Goal: Task Accomplishment & Management: Manage account settings

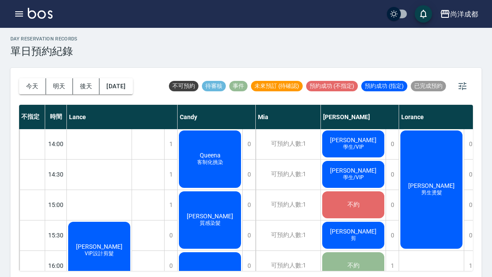
scroll to position [220, 0]
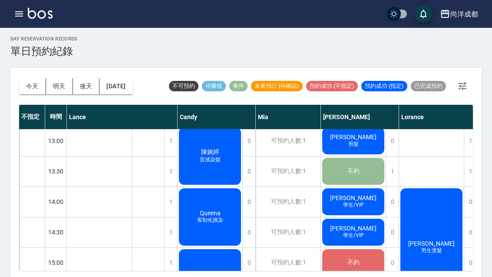
click at [36, 87] on button "今天" at bounding box center [32, 86] width 27 height 16
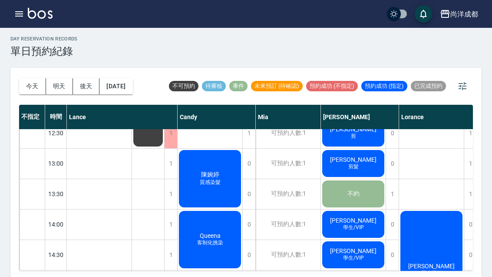
click at [36, 86] on div at bounding box center [246, 138] width 492 height 277
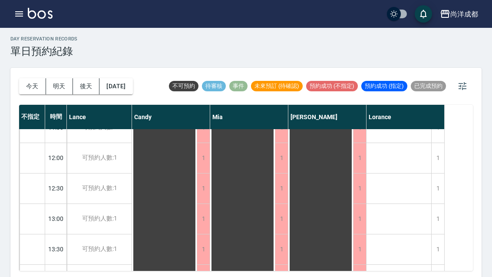
scroll to position [109, 0]
click at [441, 216] on div "1" at bounding box center [437, 218] width 13 height 30
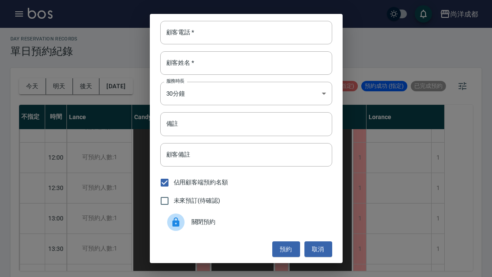
click at [277, 42] on input "顧客電話   *" at bounding box center [246, 32] width 172 height 23
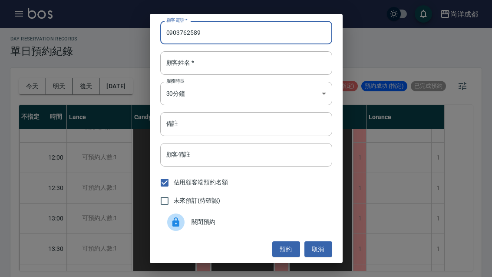
type input "0903762589"
click at [276, 132] on input "備註" at bounding box center [246, 123] width 172 height 23
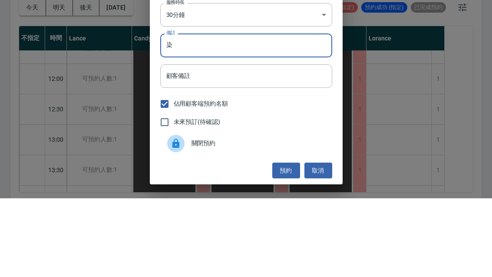
scroll to position [30, 0]
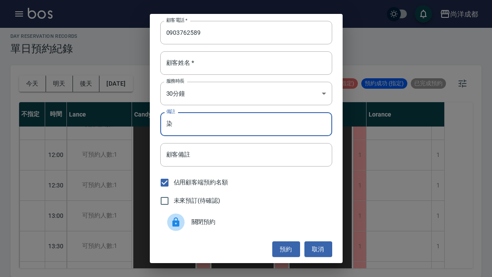
type input "染"
click at [283, 246] on button "預約" at bounding box center [286, 249] width 28 height 16
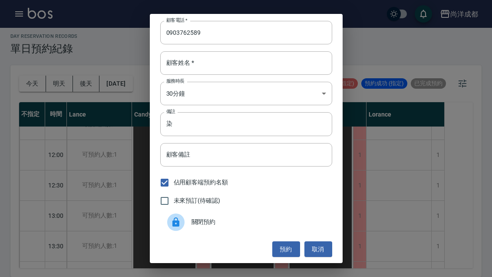
click at [273, 63] on input "顧客姓名   *" at bounding box center [246, 62] width 172 height 23
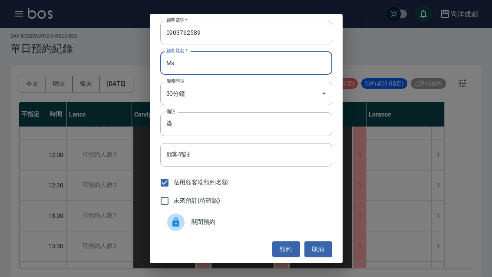
type input "Ms"
click at [287, 254] on button "預約" at bounding box center [286, 249] width 28 height 16
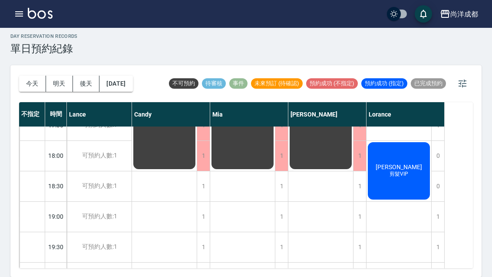
scroll to position [471, 0]
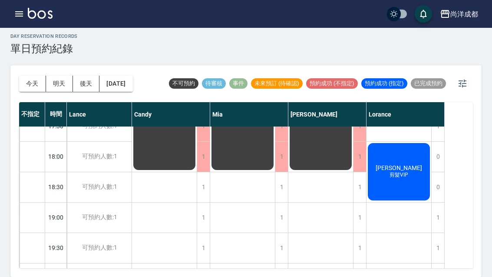
click at [132, 76] on button "[DATE]" at bounding box center [115, 84] width 33 height 16
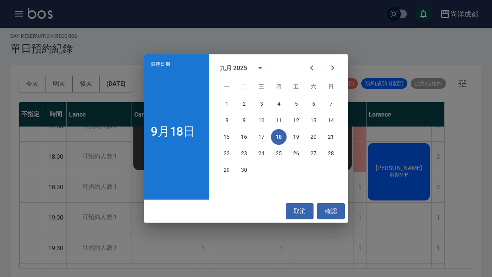
click at [280, 154] on button "25" at bounding box center [279, 153] width 16 height 16
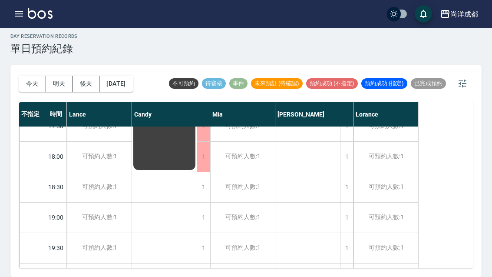
click at [127, 76] on button "[DATE]" at bounding box center [115, 84] width 33 height 16
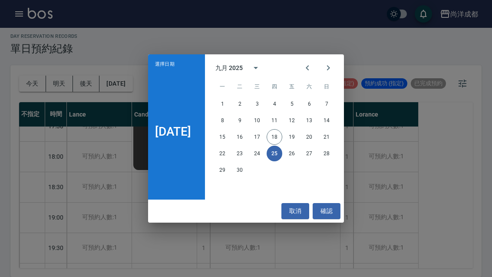
click at [339, 64] on button "Next month" at bounding box center [328, 67] width 21 height 21
click at [279, 103] on button "2" at bounding box center [275, 104] width 16 height 16
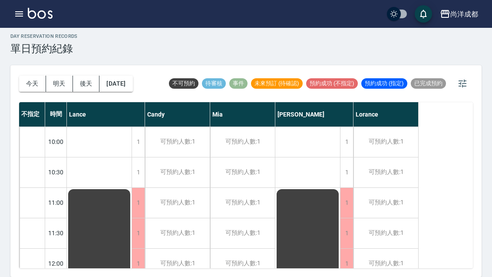
scroll to position [0, 0]
click at [132, 76] on button "[DATE]" at bounding box center [115, 84] width 33 height 16
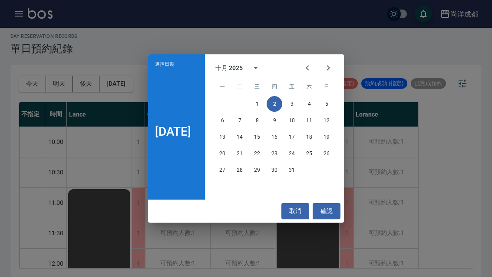
click at [277, 119] on button "9" at bounding box center [275, 120] width 16 height 16
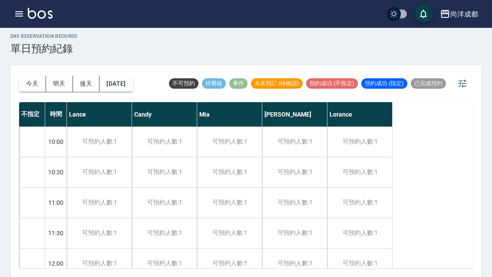
click at [131, 76] on button "[DATE]" at bounding box center [115, 84] width 33 height 16
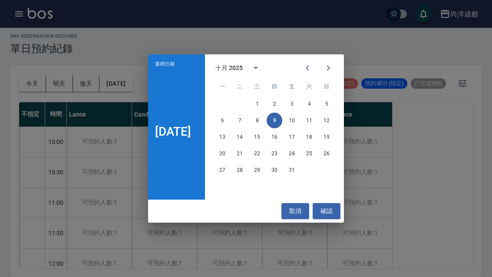
click at [282, 102] on button "2" at bounding box center [275, 104] width 16 height 16
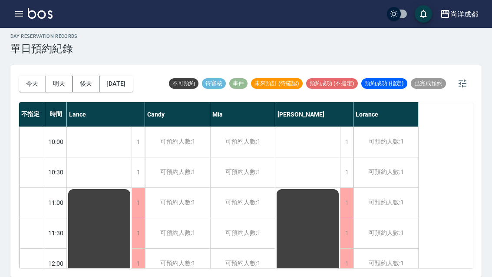
click at [126, 76] on button "[DATE]" at bounding box center [115, 84] width 33 height 16
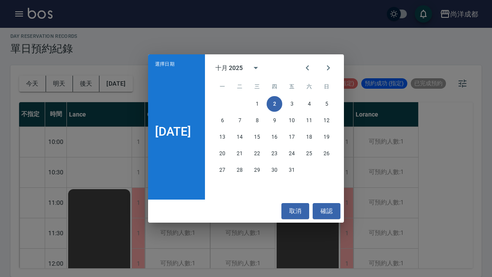
click at [318, 58] on div at bounding box center [318, 67] width 10 height 21
click at [311, 64] on icon "Previous month" at bounding box center [307, 68] width 10 height 10
click at [294, 155] on button "26" at bounding box center [292, 153] width 16 height 16
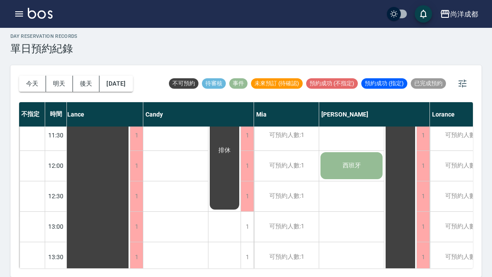
scroll to position [97, 2]
click at [128, 76] on button "[DATE]" at bounding box center [115, 84] width 33 height 16
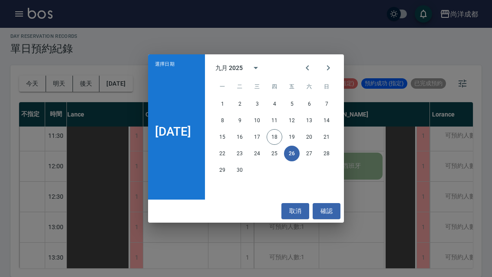
click at [361, 83] on div "選擇日期 [DATE] 九月 2025 一 二 三 四 五 六 日 1 2 3 4 5 6 7 8 9 10 11 12 13 14 15 16 17 18 …" at bounding box center [246, 138] width 492 height 277
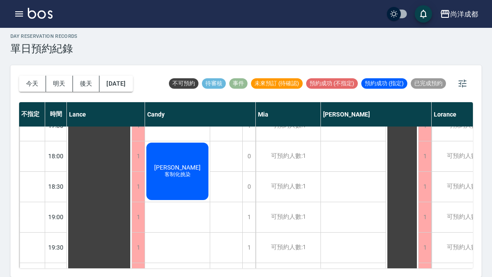
scroll to position [471, 0]
click at [132, 76] on button "[DATE]" at bounding box center [115, 84] width 33 height 16
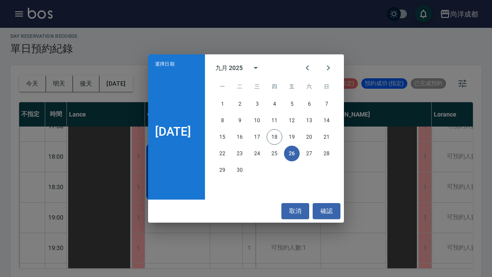
click at [300, 137] on button "19" at bounding box center [292, 137] width 16 height 16
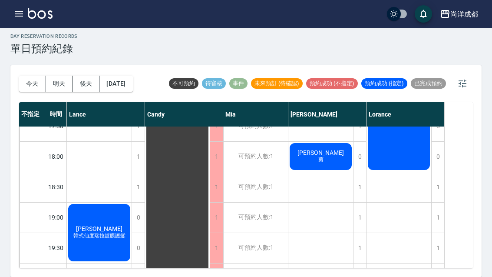
click at [132, 76] on button "[DATE]" at bounding box center [115, 84] width 33 height 16
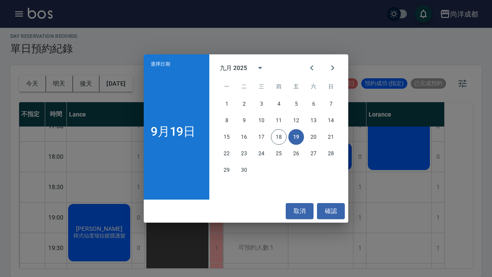
click at [312, 152] on button "27" at bounding box center [314, 153] width 16 height 16
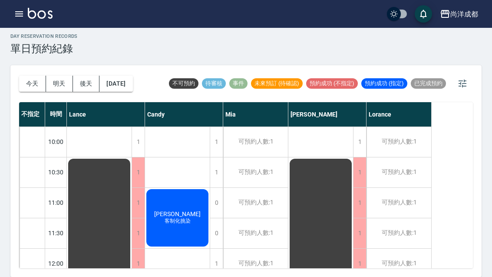
click at [124, 76] on button "[DATE]" at bounding box center [115, 84] width 33 height 16
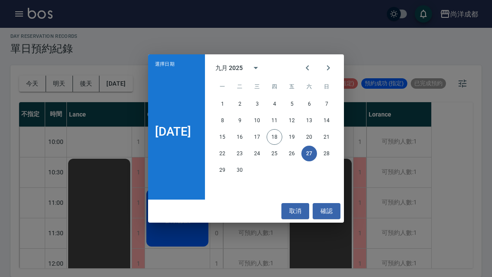
click at [316, 131] on button "20" at bounding box center [309, 137] width 16 height 16
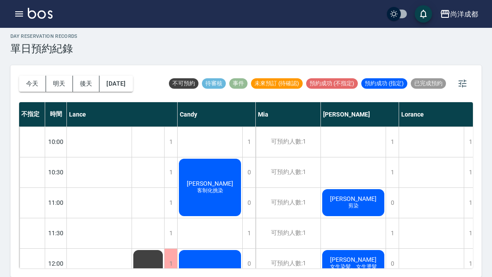
click at [126, 76] on button "[DATE]" at bounding box center [115, 84] width 33 height 16
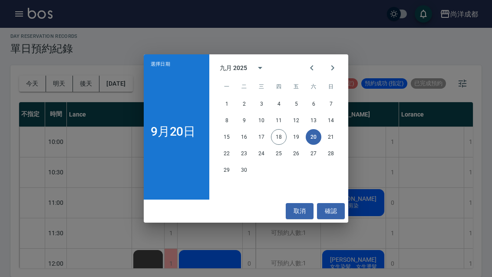
click at [335, 138] on button "21" at bounding box center [331, 137] width 16 height 16
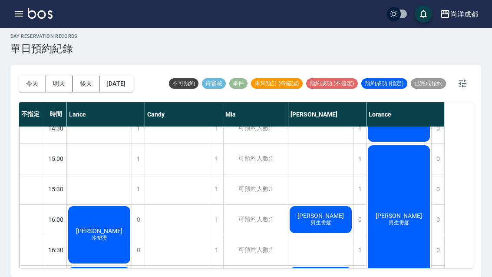
click at [132, 76] on button "[DATE]" at bounding box center [115, 84] width 33 height 16
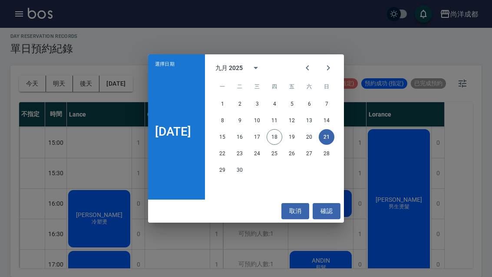
click at [312, 138] on button "20" at bounding box center [309, 137] width 16 height 16
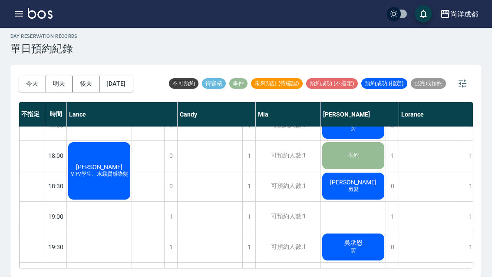
scroll to position [471, 0]
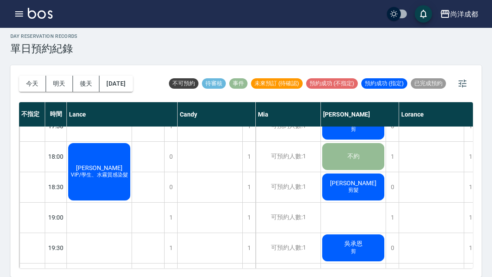
click at [132, 76] on button "[DATE]" at bounding box center [115, 84] width 33 height 16
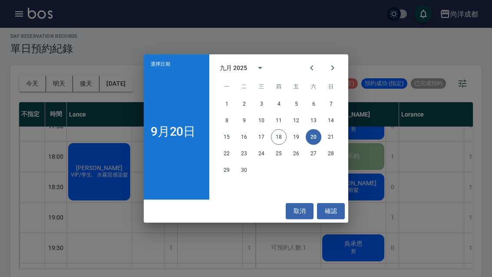
click at [295, 138] on button "19" at bounding box center [296, 137] width 16 height 16
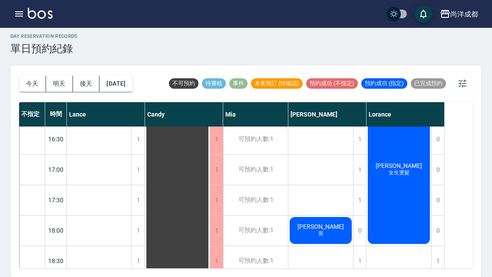
scroll to position [402, 0]
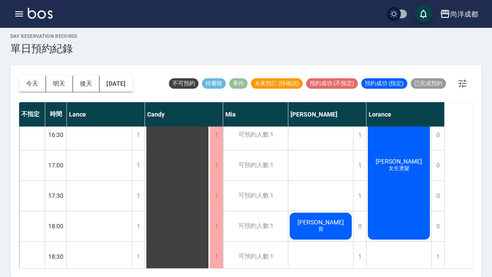
click at [115, 76] on button "[DATE]" at bounding box center [115, 84] width 33 height 16
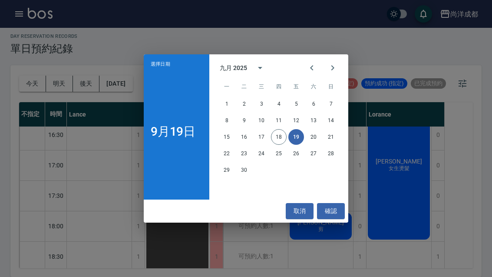
click at [283, 137] on button "18" at bounding box center [279, 137] width 16 height 16
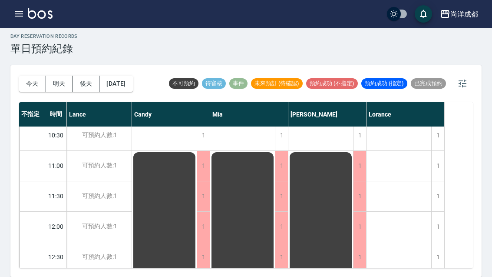
click at [133, 65] on div "[DATE] [DATE] [DATE] [DATE]" at bounding box center [76, 83] width 114 height 37
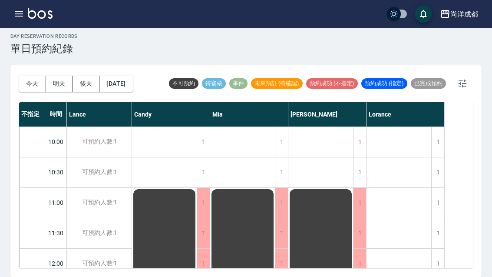
click at [133, 65] on div "[DATE] [DATE] [DATE] [DATE]" at bounding box center [76, 83] width 114 height 37
click at [126, 76] on button "[DATE]" at bounding box center [115, 84] width 33 height 16
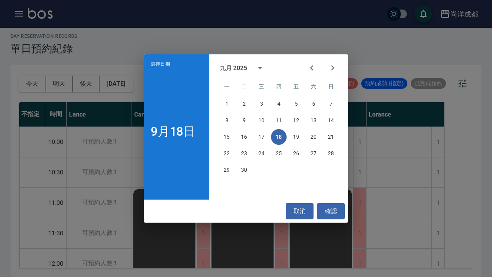
click at [281, 154] on button "25" at bounding box center [279, 153] width 16 height 16
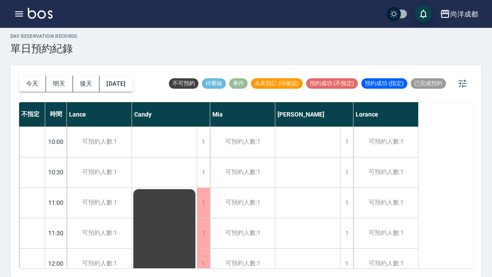
click at [129, 76] on button "[DATE]" at bounding box center [115, 84] width 33 height 16
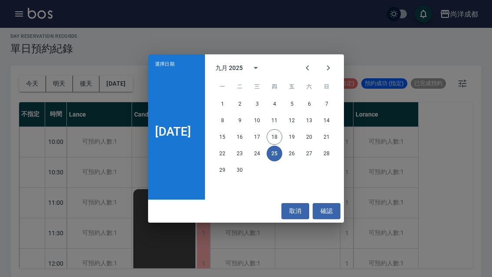
click at [313, 154] on button "27" at bounding box center [309, 153] width 16 height 16
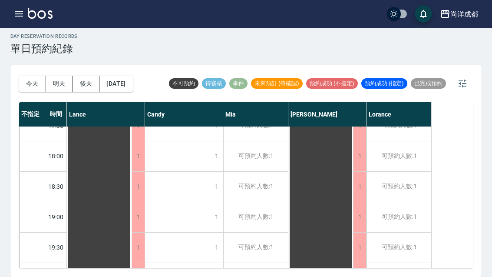
click at [132, 76] on button "[DATE]" at bounding box center [115, 84] width 33 height 16
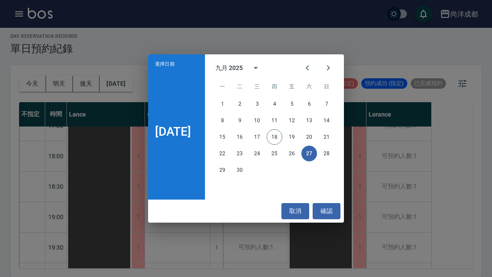
scroll to position [471, 0]
click at [334, 155] on button "28" at bounding box center [327, 153] width 16 height 16
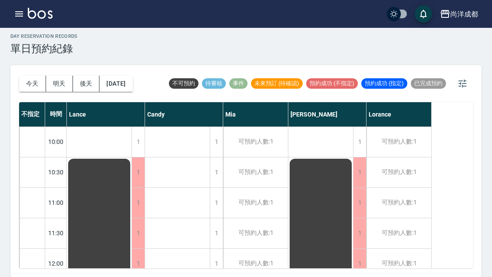
click at [132, 76] on button "[DATE]" at bounding box center [115, 84] width 33 height 16
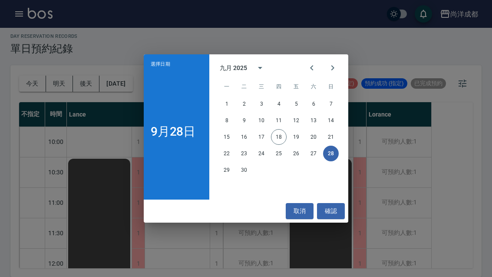
click at [227, 169] on button "29" at bounding box center [227, 170] width 16 height 16
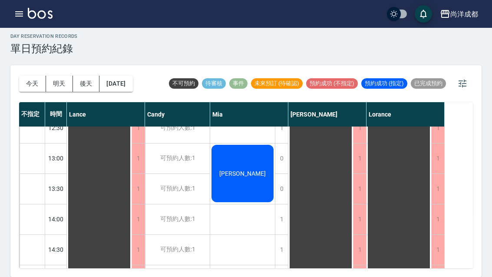
scroll to position [167, 0]
click at [127, 76] on button "[DATE]" at bounding box center [115, 84] width 33 height 16
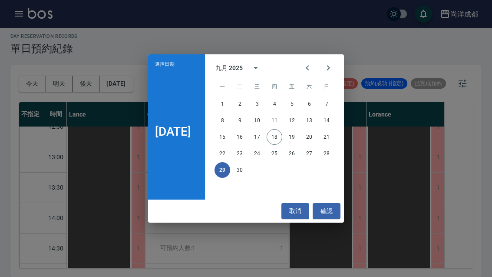
click at [330, 66] on icon "Next month" at bounding box center [328, 67] width 3 height 5
click at [263, 102] on button "1" at bounding box center [257, 104] width 16 height 16
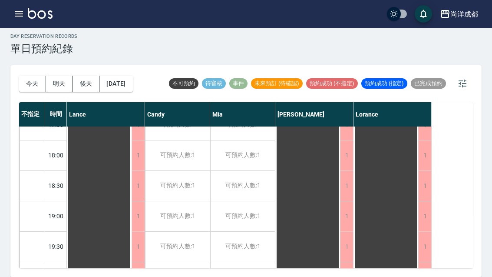
click at [129, 76] on button "[DATE]" at bounding box center [115, 84] width 33 height 16
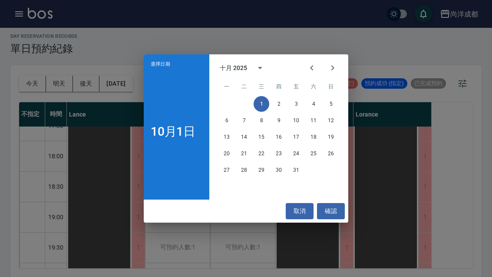
scroll to position [471, 0]
click at [277, 101] on button "2" at bounding box center [279, 104] width 16 height 16
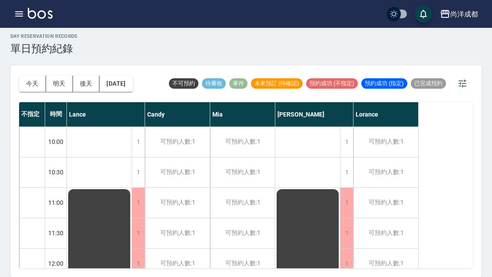
click at [132, 76] on button "[DATE]" at bounding box center [115, 84] width 33 height 16
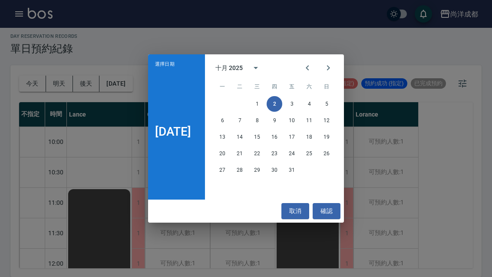
click at [295, 103] on button "3" at bounding box center [292, 104] width 16 height 16
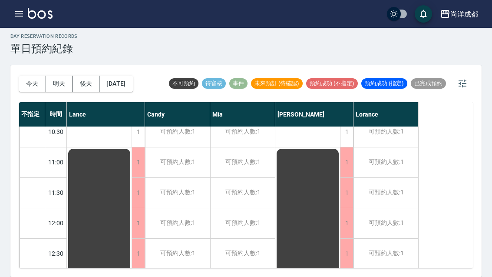
scroll to position [51, 0]
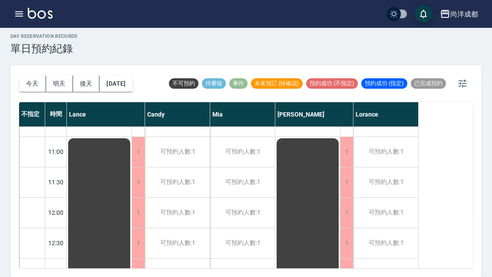
click at [122, 76] on button "[DATE]" at bounding box center [115, 84] width 33 height 16
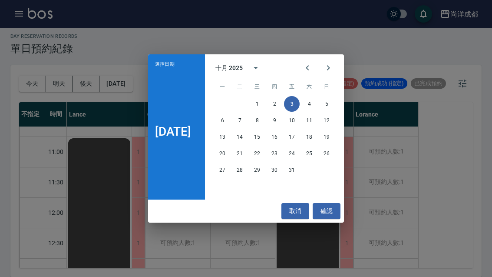
click at [339, 69] on button "Next month" at bounding box center [328, 67] width 21 height 21
click at [313, 64] on icon "Previous month" at bounding box center [307, 68] width 10 height 10
click at [300, 72] on div "十月 2025" at bounding box center [274, 67] width 139 height 13
click at [310, 65] on icon "Previous month" at bounding box center [307, 68] width 10 height 10
click at [305, 211] on button "取消" at bounding box center [295, 211] width 28 height 16
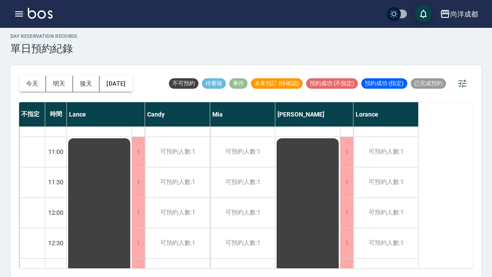
click at [38, 76] on button "今天" at bounding box center [32, 84] width 27 height 16
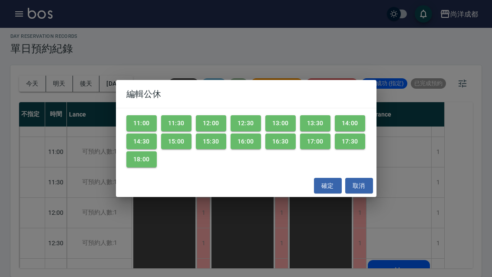
click at [357, 185] on button "取消" at bounding box center [359, 186] width 28 height 16
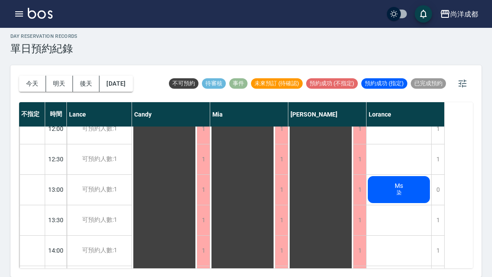
scroll to position [83, 0]
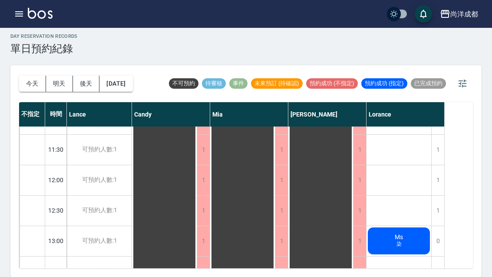
click at [395, 233] on span "Ms" at bounding box center [399, 236] width 12 height 7
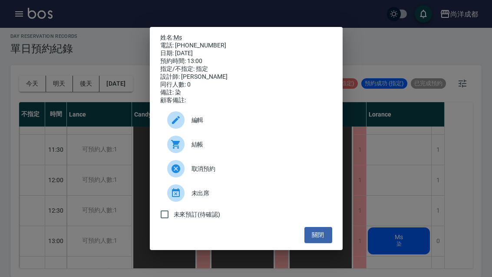
click at [182, 34] on link "Ms" at bounding box center [178, 37] width 8 height 7
click at [313, 234] on button "關閉" at bounding box center [318, 235] width 28 height 16
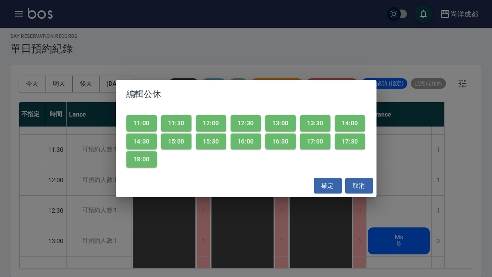
click at [362, 185] on button "取消" at bounding box center [359, 186] width 28 height 16
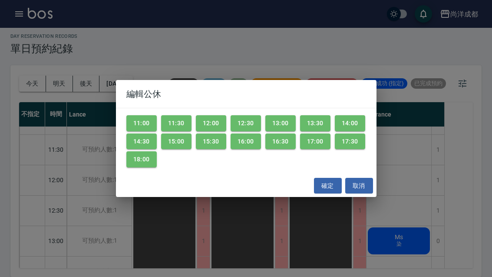
click at [356, 183] on button "取消" at bounding box center [359, 186] width 28 height 16
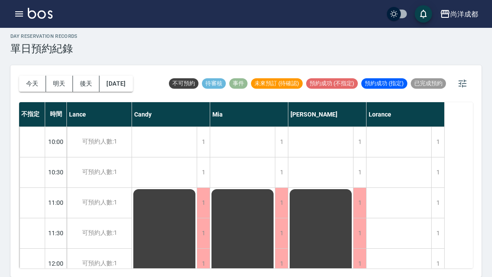
scroll to position [0, 0]
click at [62, 76] on button "明天" at bounding box center [59, 84] width 27 height 16
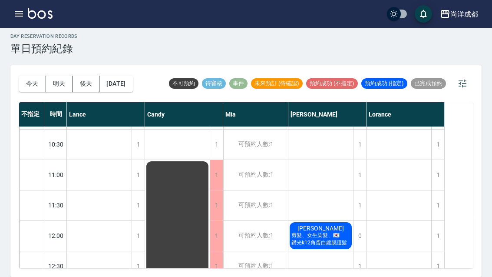
scroll to position [38, 0]
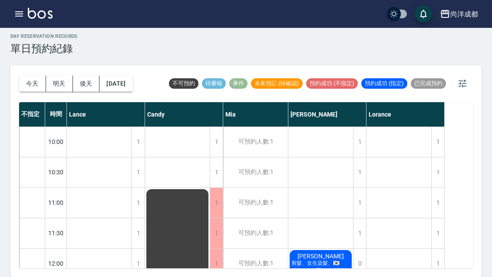
click at [117, 76] on button "[DATE]" at bounding box center [115, 84] width 33 height 16
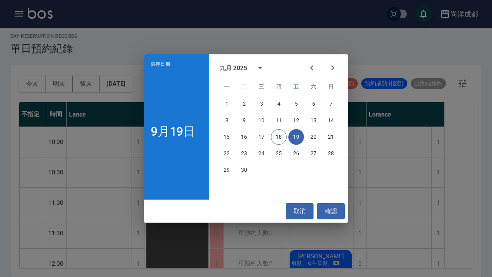
scroll to position [0, 0]
click at [299, 213] on button "取消" at bounding box center [300, 211] width 28 height 16
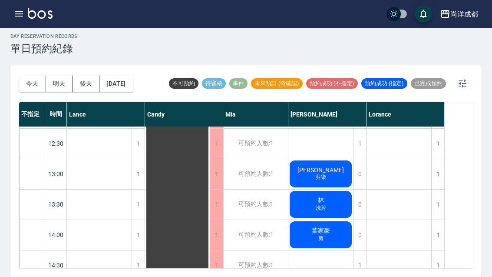
scroll to position [152, 0]
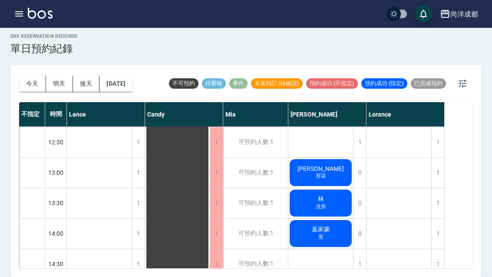
click at [52, 188] on div "13:30" at bounding box center [56, 203] width 22 height 30
click at [31, 188] on div at bounding box center [32, 203] width 25 height 30
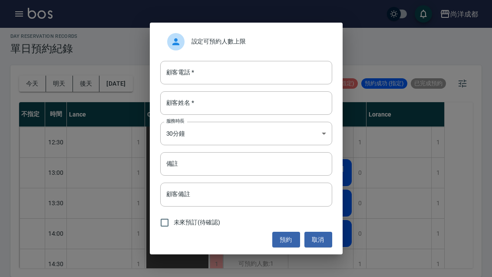
click at [284, 69] on input "顧客電話   *" at bounding box center [246, 72] width 172 height 23
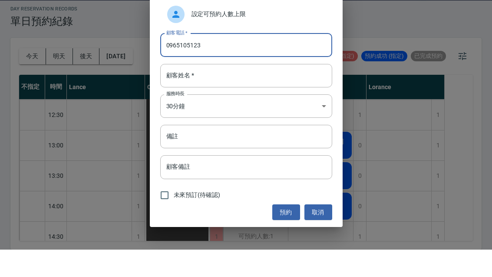
type input "0965105123"
click at [247, 91] on input "顧客姓名   *" at bounding box center [246, 102] width 172 height 23
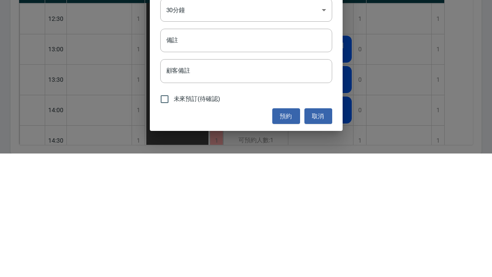
type input "賴"
click at [184, 152] on input "備註" at bounding box center [246, 163] width 172 height 23
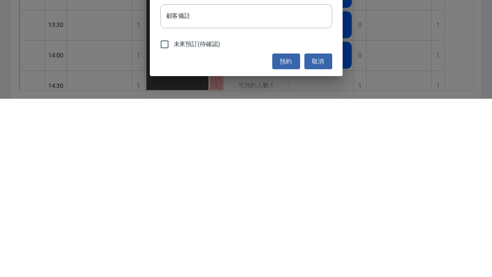
type input "剪髮"
click at [277, 231] on button "預約" at bounding box center [286, 239] width 28 height 16
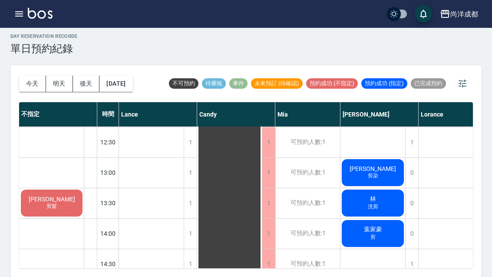
click at [31, 76] on button "今天" at bounding box center [32, 84] width 27 height 16
click at [31, 60] on div at bounding box center [246, 138] width 492 height 277
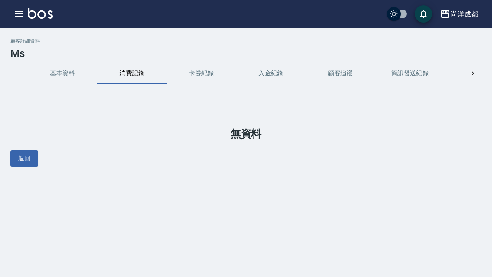
click at [22, 13] on icon "button" at bounding box center [19, 14] width 10 height 10
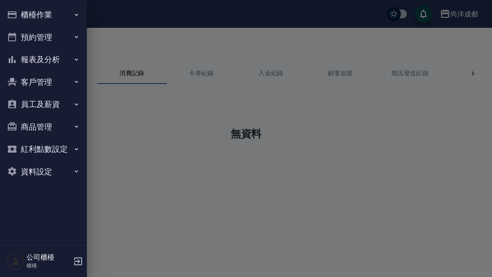
click at [74, 80] on icon "button" at bounding box center [76, 81] width 7 height 7
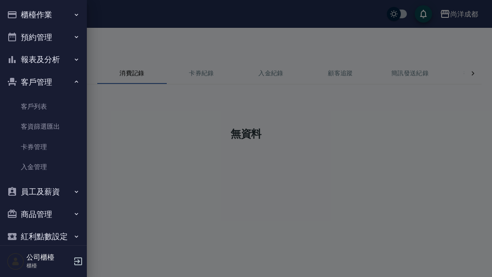
click at [67, 106] on link "客戶列表" at bounding box center [43, 106] width 80 height 20
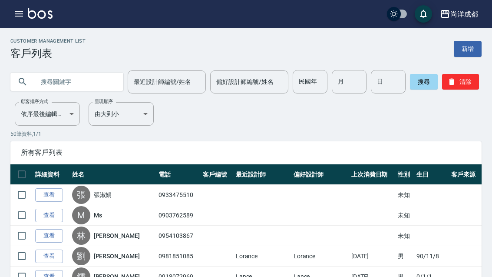
click at [185, 82] on input "最近設計師編號/姓名" at bounding box center [167, 81] width 70 height 15
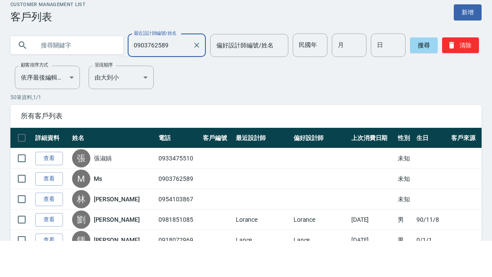
type input "0903762589"
click at [418, 74] on button "搜尋" at bounding box center [424, 82] width 28 height 16
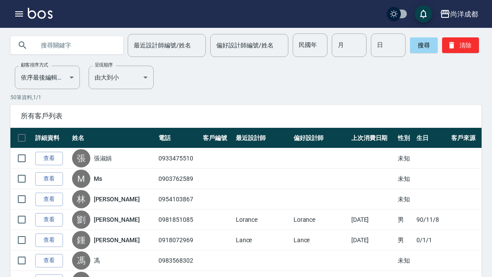
click at [420, 46] on button "搜尋" at bounding box center [424, 45] width 28 height 16
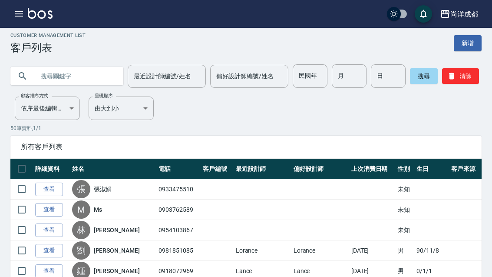
scroll to position [0, 0]
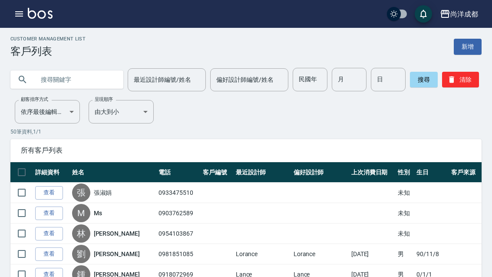
click at [175, 77] on div "最近設計師編號/姓名 最近設計師編號/姓名" at bounding box center [167, 79] width 78 height 23
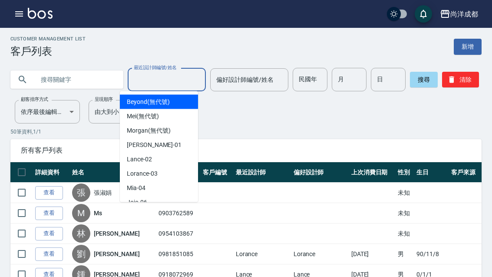
scroll to position [2, 0]
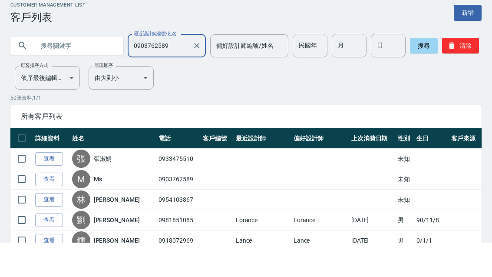
type input "0903762589"
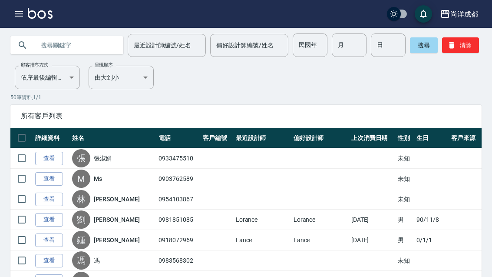
click at [168, 43] on div "最近設計師編號/姓名 最近設計師編號/姓名" at bounding box center [167, 45] width 78 height 23
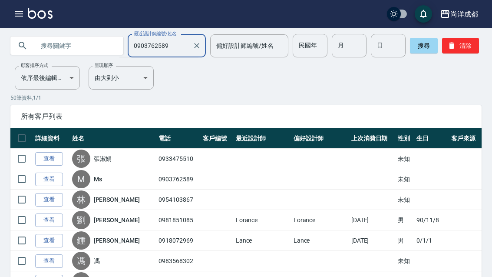
type input "0903762589"
click at [415, 47] on button "搜尋" at bounding box center [424, 46] width 28 height 16
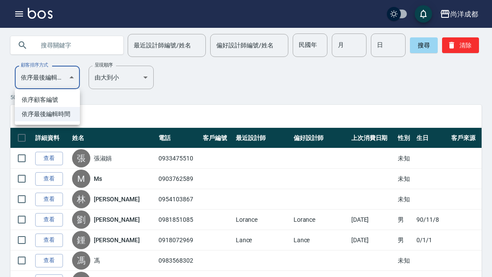
click at [66, 79] on div at bounding box center [246, 138] width 492 height 277
click at [95, 50] on input "text" at bounding box center [76, 44] width 82 height 23
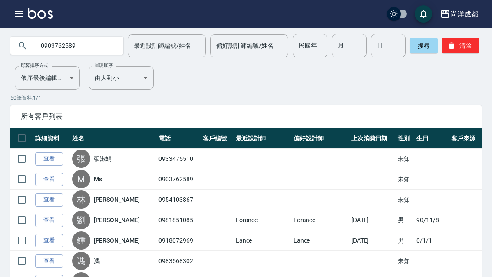
type input "0903762589"
click at [421, 44] on button "搜尋" at bounding box center [424, 46] width 28 height 16
